Goal: Task Accomplishment & Management: Use online tool/utility

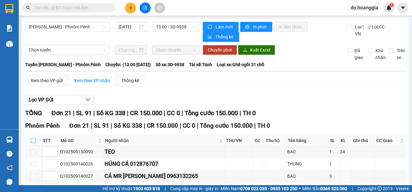
click at [33, 142] on input "checkbox" at bounding box center [33, 140] width 5 height 5
checkbox input "true"
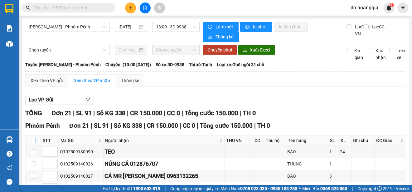
checkbox input "true"
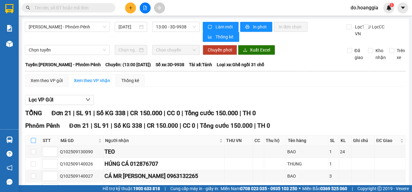
checkbox input "true"
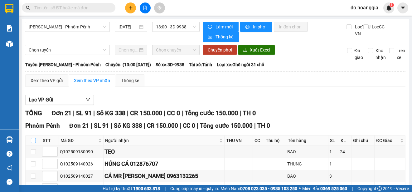
checkbox input "true"
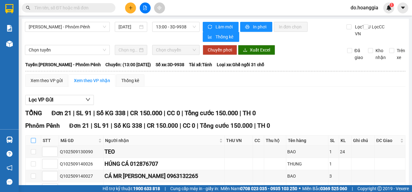
checkbox input "true"
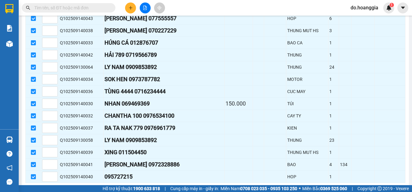
scroll to position [250, 0]
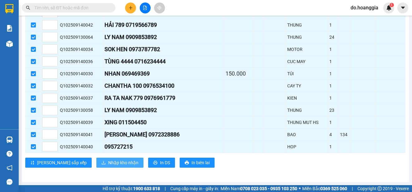
click at [108, 160] on span "Nhập kho nhận" at bounding box center [123, 162] width 30 height 7
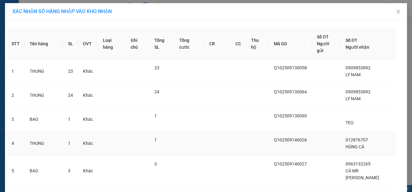
click at [204, 136] on td at bounding box center [189, 143] width 30 height 24
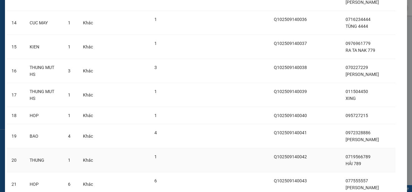
scroll to position [403, 0]
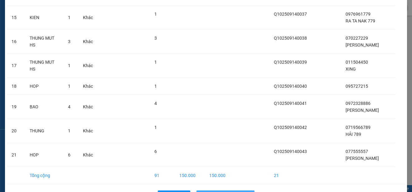
click at [230, 191] on span "Nhập hàng kho nhận" at bounding box center [228, 195] width 41 height 7
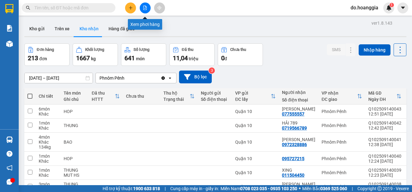
click at [144, 6] on icon "file-add" at bounding box center [145, 8] width 4 height 4
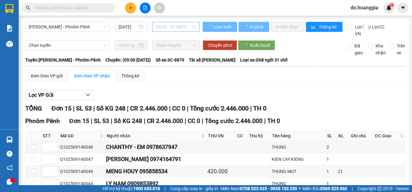
click at [186, 27] on span "05:00 - 3C-8879" at bounding box center [176, 26] width 40 height 9
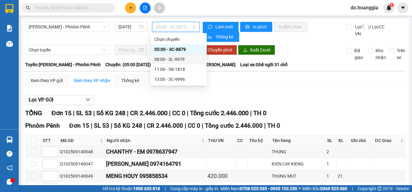
click at [185, 59] on div "08:00 - 3L-9979" at bounding box center [178, 59] width 49 height 7
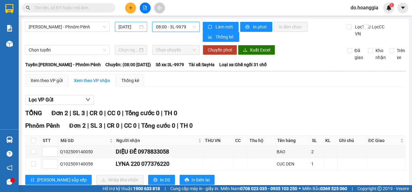
click at [125, 22] on div "15/09/2025" at bounding box center [131, 27] width 32 height 10
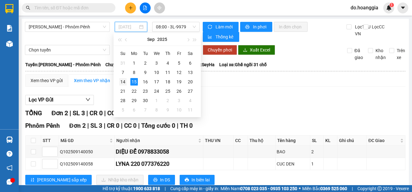
click at [123, 81] on div "14" at bounding box center [122, 81] width 7 height 7
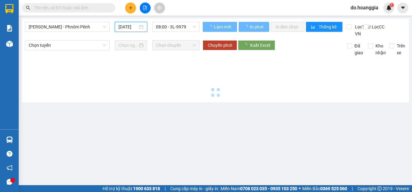
type input "[DATE]"
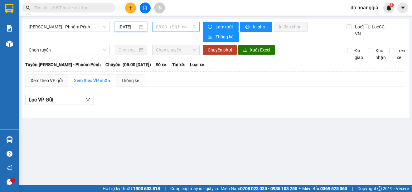
click at [184, 27] on span "05:00 - (Đã hủy)" at bounding box center [176, 26] width 40 height 9
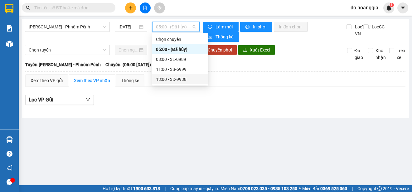
click at [174, 78] on div "13:00 - 3D-9938" at bounding box center [180, 79] width 49 height 7
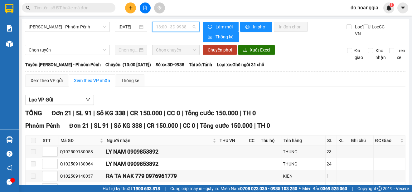
click at [172, 23] on span "13:00 - 3D-9938" at bounding box center [176, 26] width 40 height 9
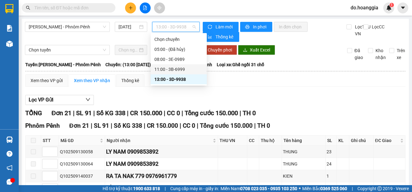
click at [185, 67] on div "11:00 - 3B-6999" at bounding box center [178, 69] width 49 height 7
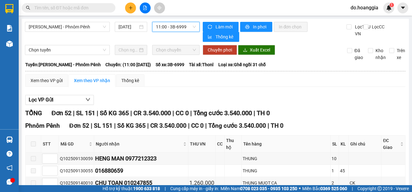
click at [180, 26] on span "11:00 - 3B-6999" at bounding box center [176, 26] width 40 height 9
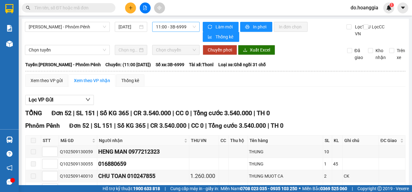
click at [171, 27] on span "11:00 - 3B-6999" at bounding box center [176, 26] width 40 height 9
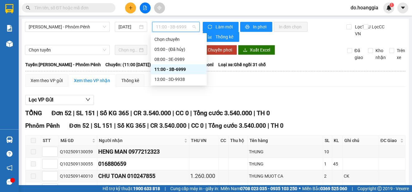
click at [184, 67] on div "11:00 - 3B-6999" at bounding box center [178, 69] width 49 height 7
